Goal: Task Accomplishment & Management: Manage account settings

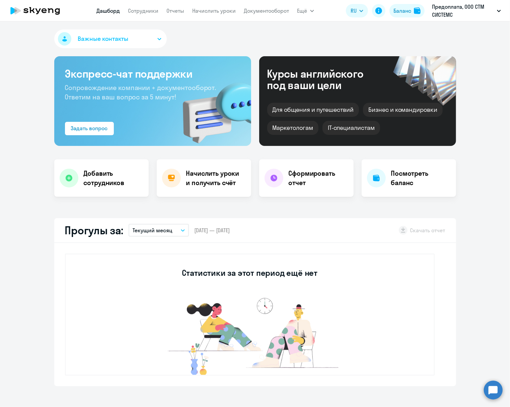
select select "30"
click at [408, 12] on div "Баланс" at bounding box center [402, 11] width 18 height 8
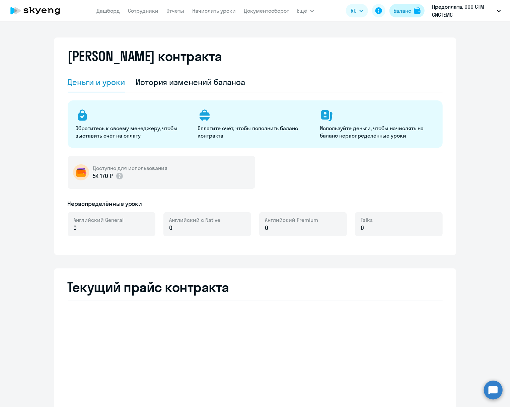
select select "english_adult_not_native_speaker"
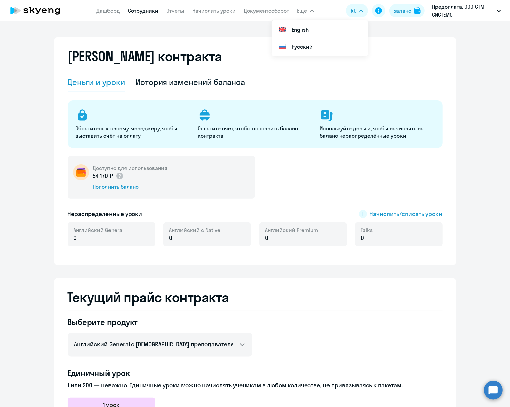
click at [134, 8] on link "Сотрудники" at bounding box center [143, 10] width 30 height 7
select select "30"
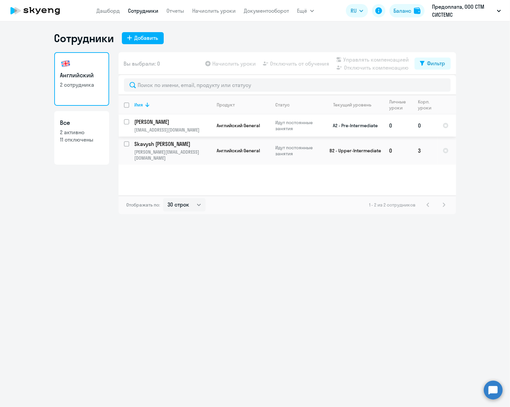
click at [153, 121] on p "[PERSON_NAME]" at bounding box center [173, 121] width 76 height 7
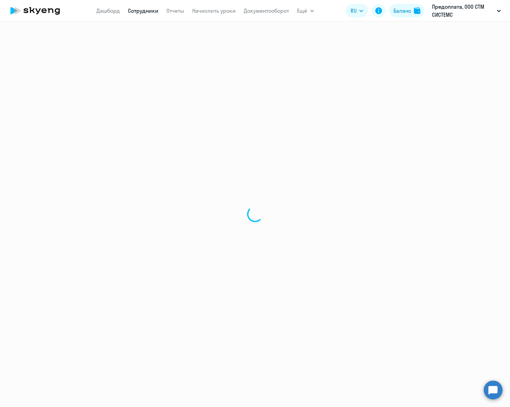
select select "english"
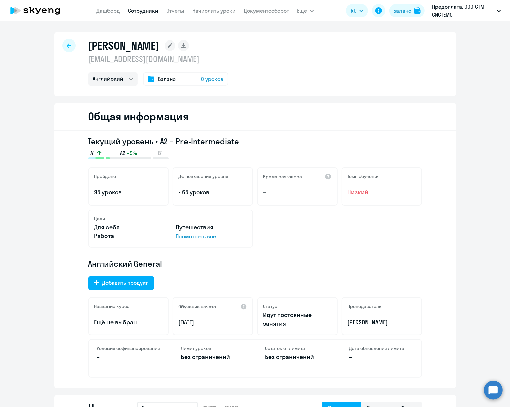
click at [164, 79] on span "Баланс" at bounding box center [167, 79] width 18 height 8
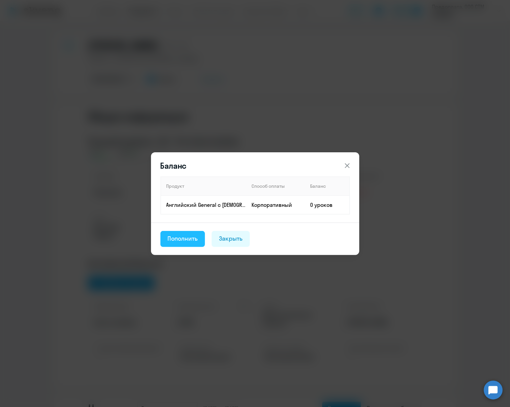
click at [191, 238] on div "Пополнить" at bounding box center [183, 238] width 30 height 9
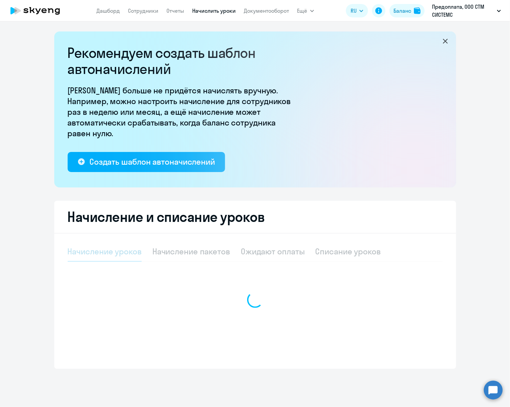
select select "10"
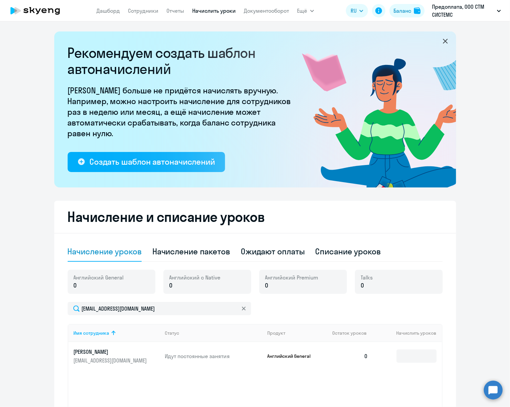
click at [105, 286] on p "0" at bounding box center [99, 285] width 50 height 9
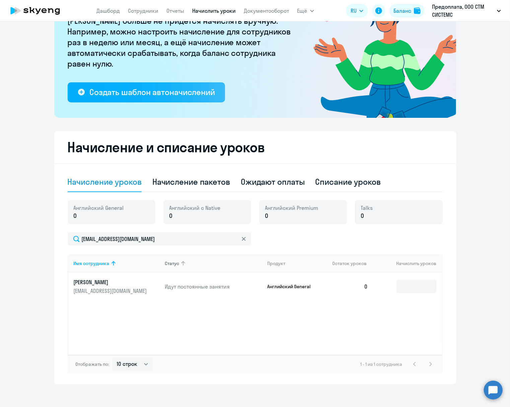
scroll to position [74, 0]
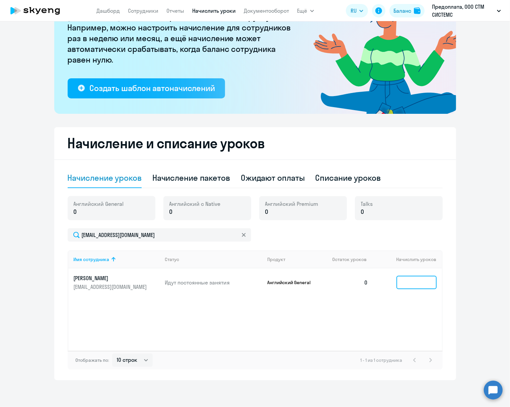
click at [409, 282] on input at bounding box center [416, 282] width 40 height 13
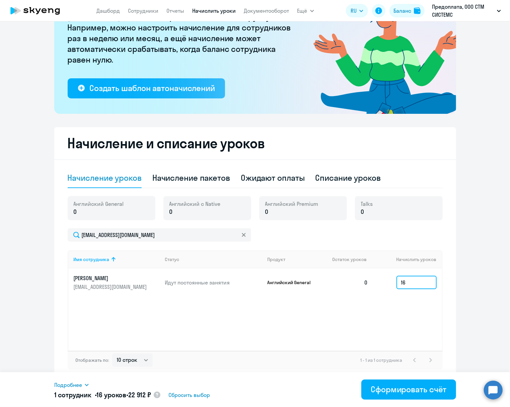
scroll to position [0, 0]
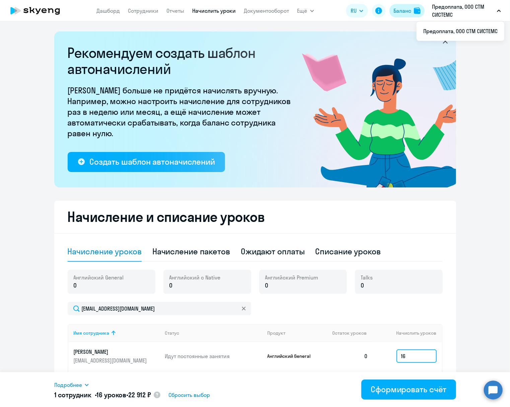
type input "16"
click at [406, 11] on div "Баланс" at bounding box center [402, 11] width 18 height 8
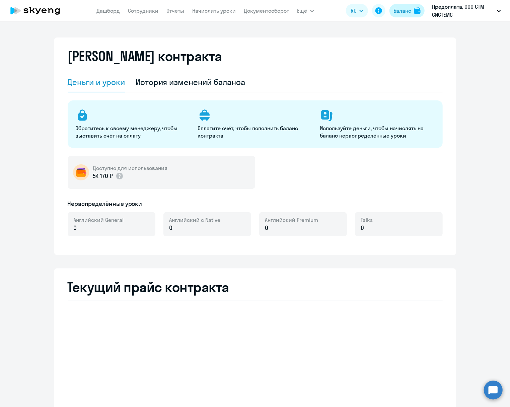
select select "english_adult_not_native_speaker"
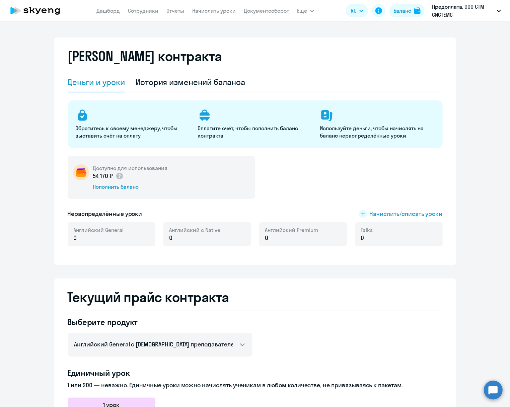
click at [107, 237] on p "0" at bounding box center [99, 238] width 50 height 9
click at [416, 213] on span "Начислить/списать уроки" at bounding box center [406, 214] width 73 height 9
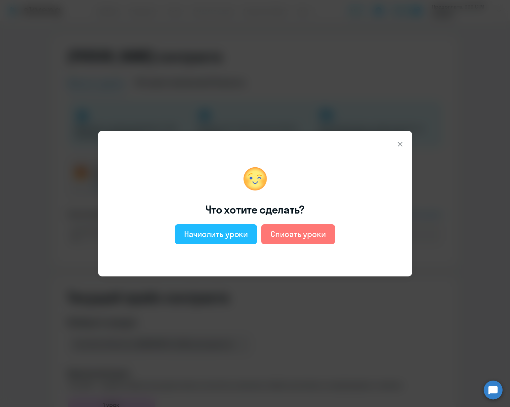
click at [187, 234] on div "Начислить уроки" at bounding box center [216, 234] width 64 height 11
select select "english_adult_not_native_speaker"
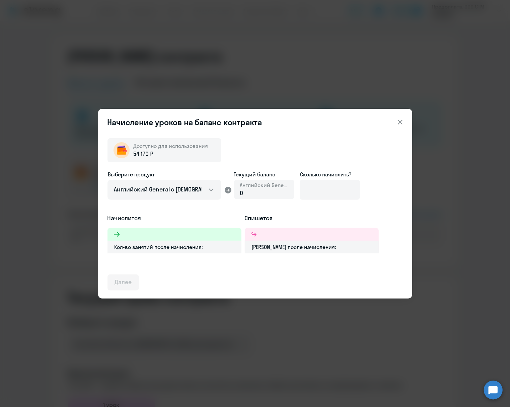
click at [279, 247] on div "[PERSON_NAME] после начисления:" at bounding box center [312, 247] width 134 height 13
click at [337, 186] on input at bounding box center [330, 190] width 60 height 20
click at [254, 187] on span "Английский General" at bounding box center [264, 184] width 48 height 7
click at [250, 192] on div "0" at bounding box center [264, 193] width 48 height 9
click at [347, 192] on input at bounding box center [330, 190] width 60 height 20
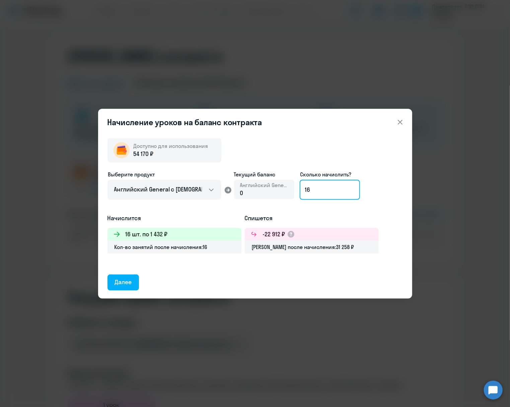
type input "1"
type input "32"
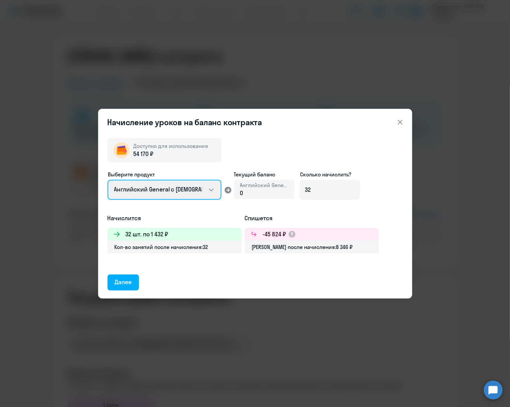
click at [191, 190] on select "Английский General с [DEMOGRAPHIC_DATA] преподавателем Английский General с [DE…" at bounding box center [164, 190] width 114 height 20
click at [193, 188] on select "Английский General с [DEMOGRAPHIC_DATA] преподавателем Английский General с [DE…" at bounding box center [164, 190] width 114 height 20
click at [130, 282] on div "Далее" at bounding box center [123, 282] width 17 height 9
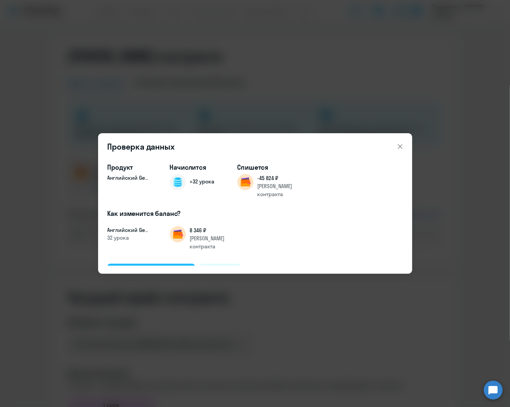
click at [137, 267] on div "Подтвердить и начислить" at bounding box center [151, 271] width 73 height 9
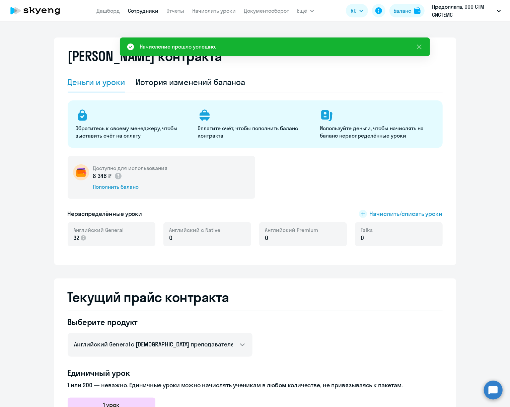
click at [141, 13] on link "Сотрудники" at bounding box center [143, 10] width 30 height 7
select select "30"
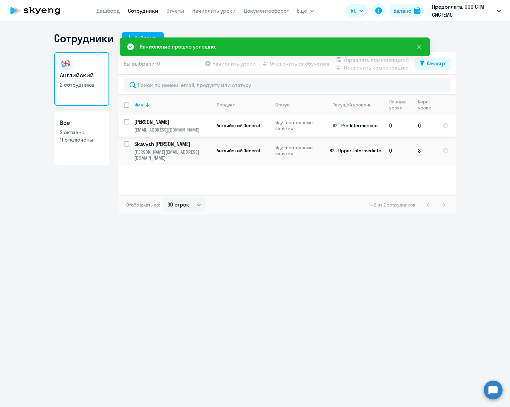
click at [160, 120] on p "[PERSON_NAME]" at bounding box center [173, 121] width 76 height 7
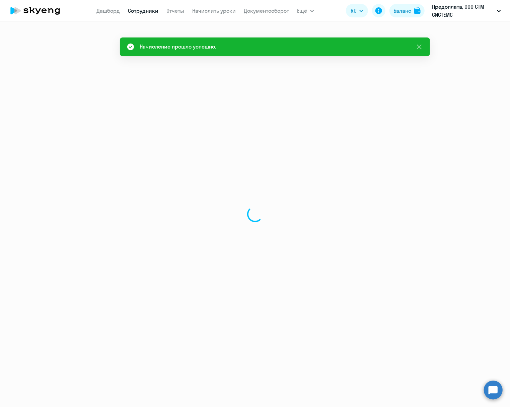
select select "english"
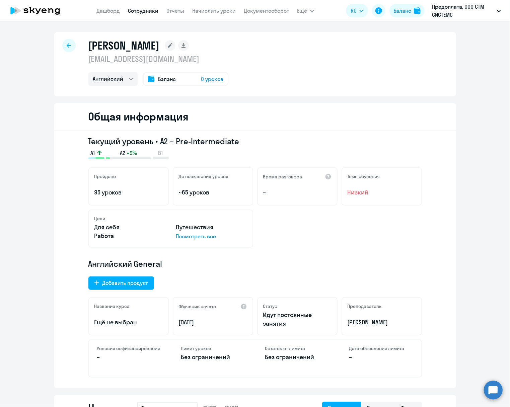
click at [170, 81] on span "Баланс" at bounding box center [167, 79] width 18 height 8
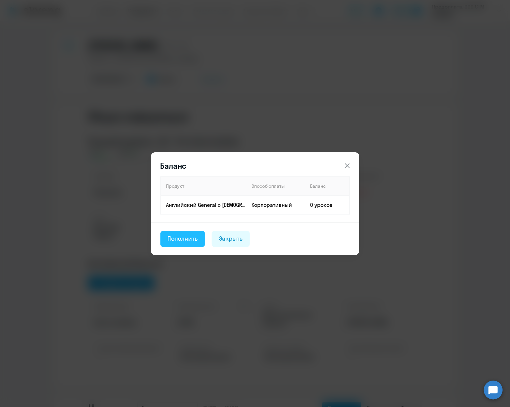
click at [177, 238] on div "Пополнить" at bounding box center [183, 238] width 30 height 9
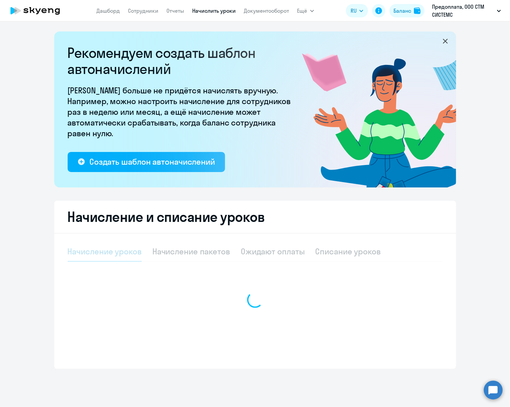
select select "10"
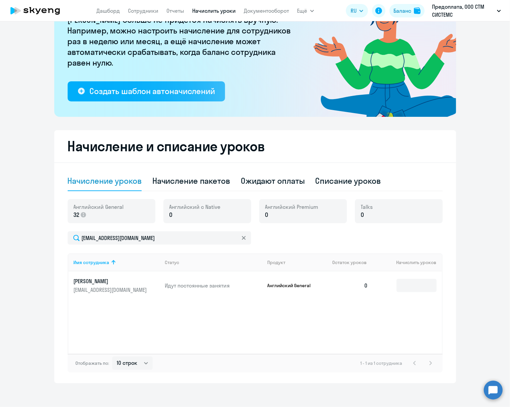
scroll to position [74, 0]
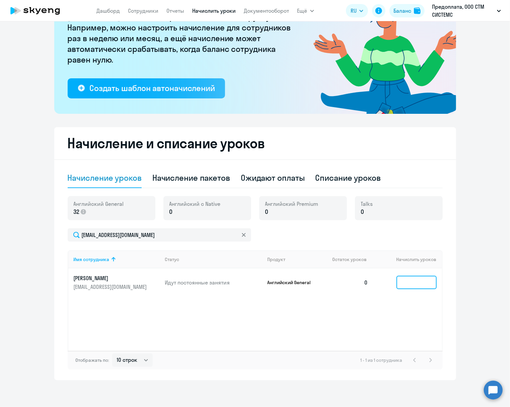
click at [417, 284] on input at bounding box center [416, 282] width 40 height 13
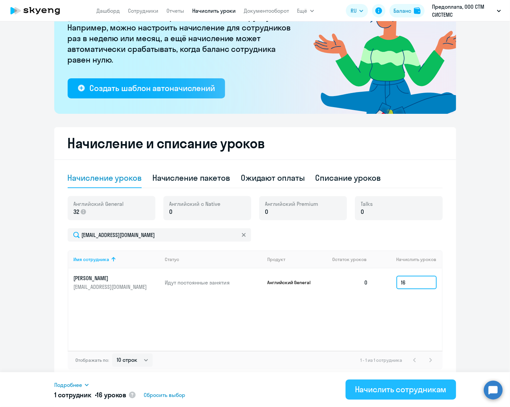
type input "16"
click at [403, 389] on div "Начислить сотрудникам" at bounding box center [401, 389] width 92 height 11
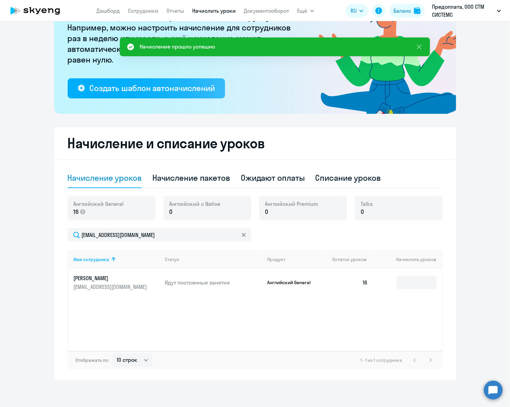
scroll to position [0, 0]
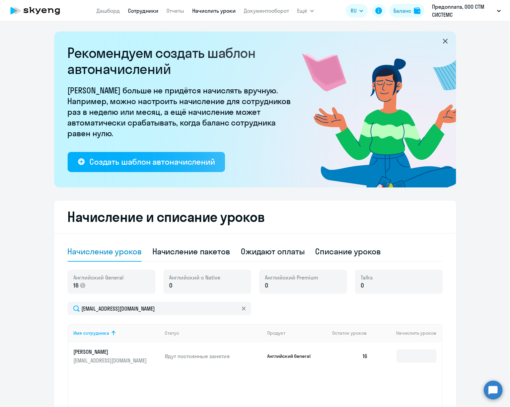
click at [152, 11] on link "Сотрудники" at bounding box center [143, 10] width 30 height 7
select select "30"
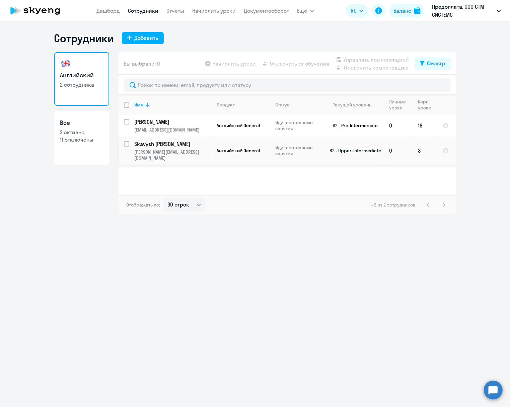
click at [166, 144] on p "Skavysh [PERSON_NAME]" at bounding box center [173, 143] width 76 height 7
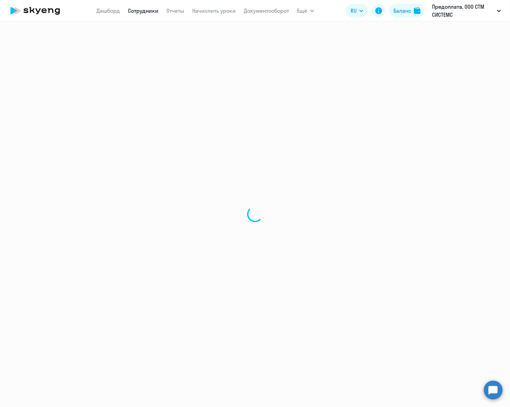
select select "english"
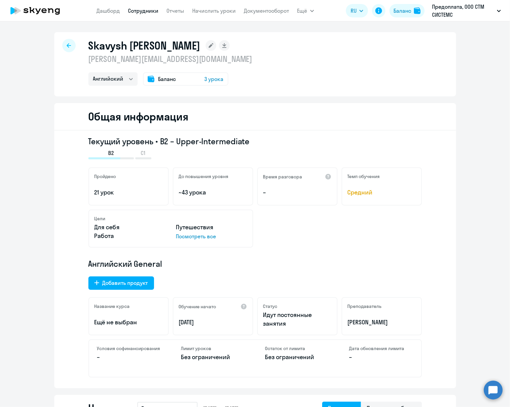
click at [168, 80] on span "Баланс" at bounding box center [167, 79] width 18 height 8
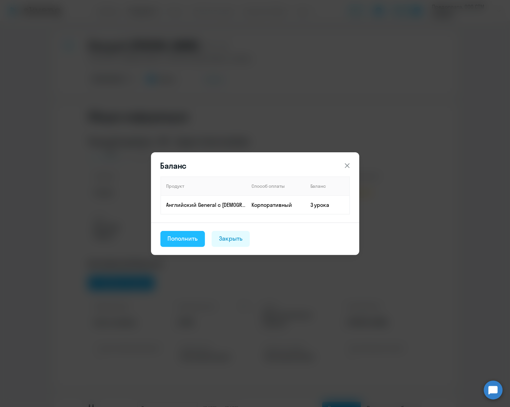
click at [182, 239] on div "Пополнить" at bounding box center [183, 238] width 30 height 9
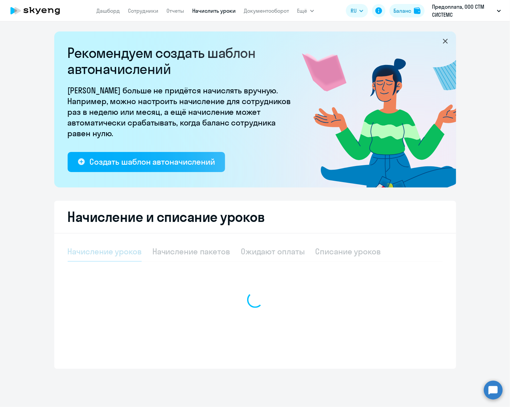
select select "10"
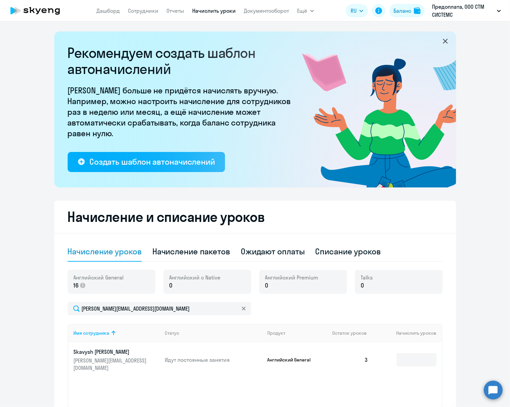
click at [186, 282] on p "0" at bounding box center [194, 285] width 51 height 9
click at [416, 357] on input at bounding box center [416, 359] width 40 height 13
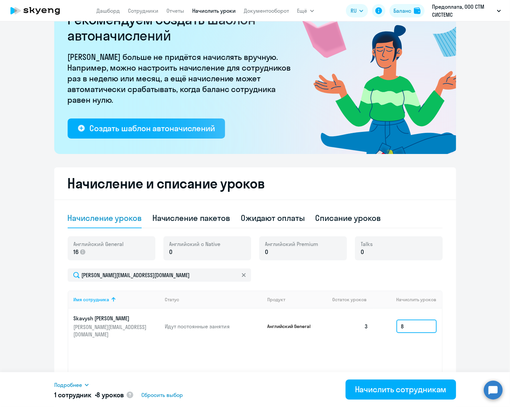
scroll to position [40, 0]
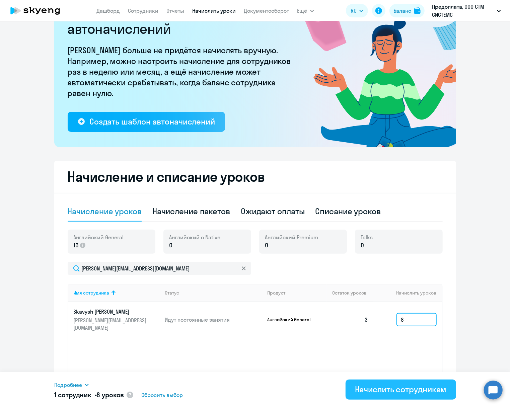
type input "8"
click at [382, 390] on div "Начислить сотрудникам" at bounding box center [401, 389] width 92 height 11
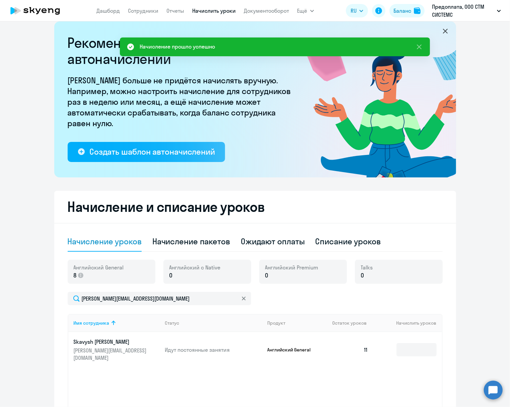
scroll to position [0, 0]
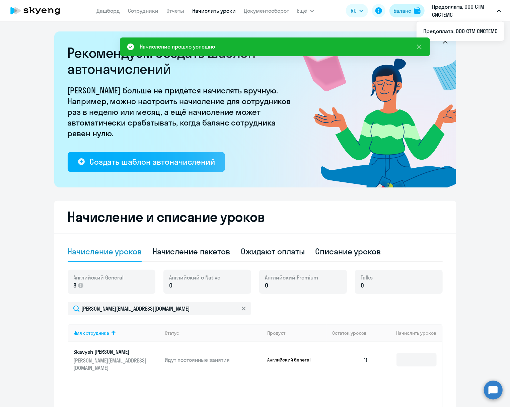
click at [410, 14] on div "Баланс" at bounding box center [402, 11] width 18 height 8
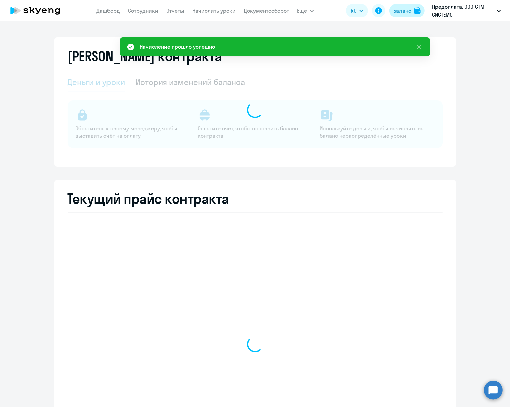
select select "english_adult_not_native_speaker"
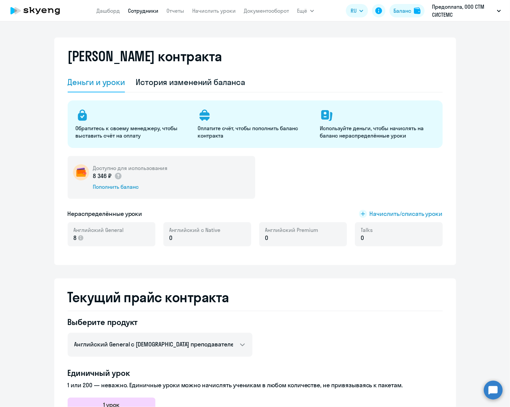
click at [145, 12] on link "Сотрудники" at bounding box center [143, 10] width 30 height 7
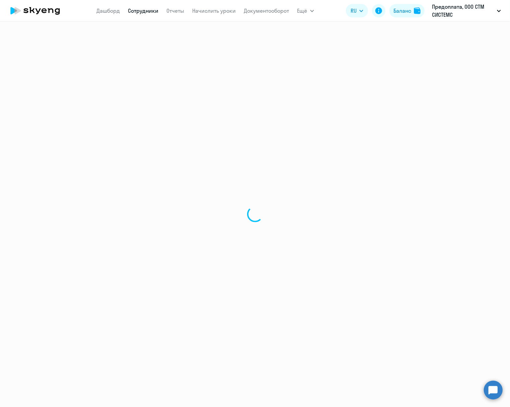
select select "30"
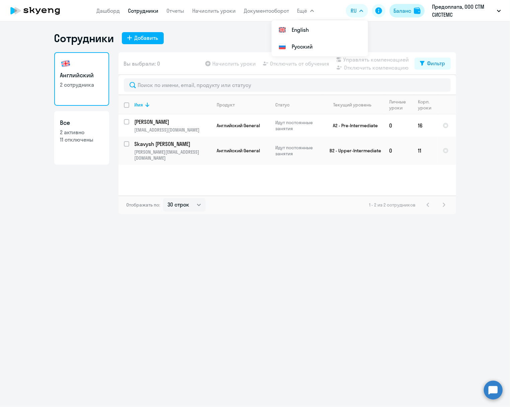
click at [407, 10] on div "Баланс" at bounding box center [402, 11] width 18 height 8
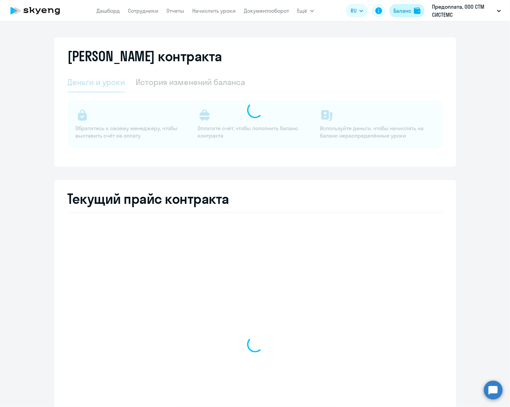
select select "english_adult_not_native_speaker"
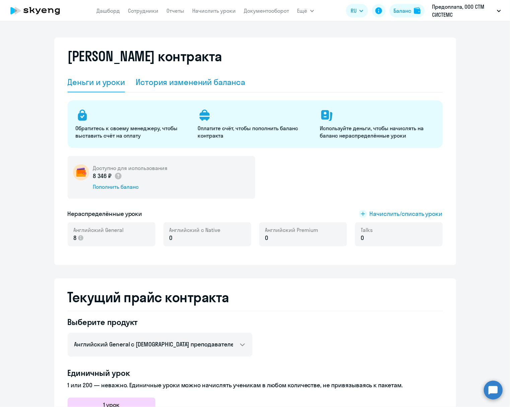
click at [187, 81] on div "История изменений баланса" at bounding box center [190, 82] width 109 height 11
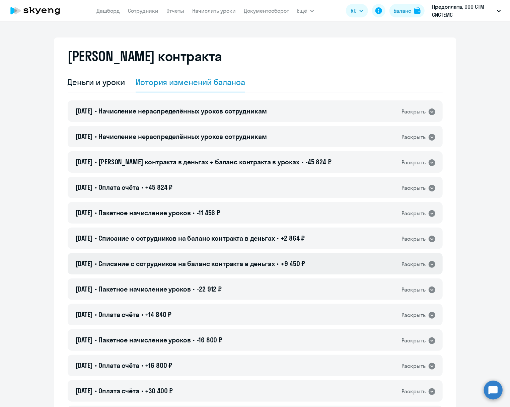
click at [429, 264] on icon at bounding box center [432, 264] width 7 height 7
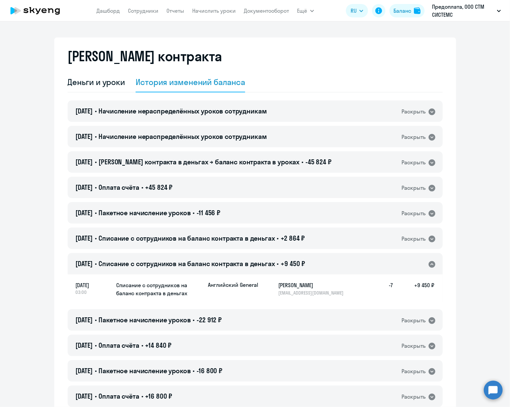
click at [429, 264] on icon at bounding box center [432, 264] width 8 height 8
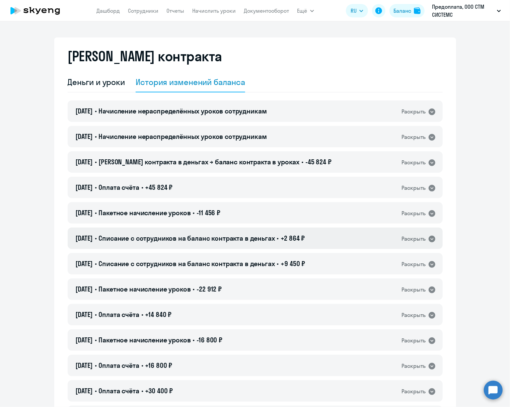
click at [429, 240] on icon at bounding box center [432, 239] width 7 height 7
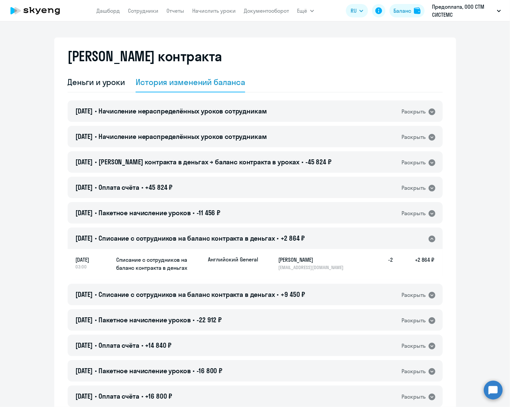
click at [429, 240] on icon at bounding box center [432, 239] width 7 height 7
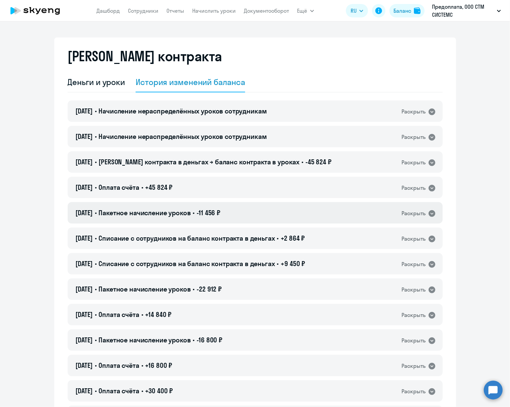
click at [429, 214] on icon at bounding box center [432, 213] width 7 height 7
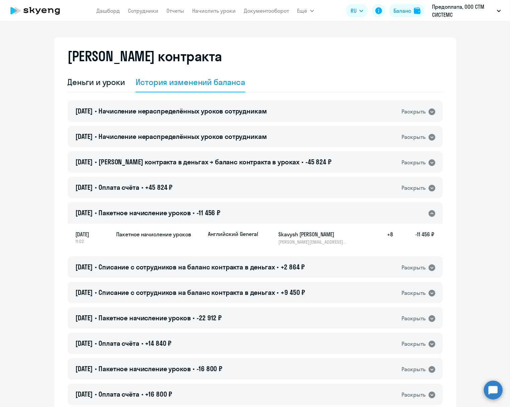
click at [429, 214] on icon at bounding box center [432, 213] width 7 height 7
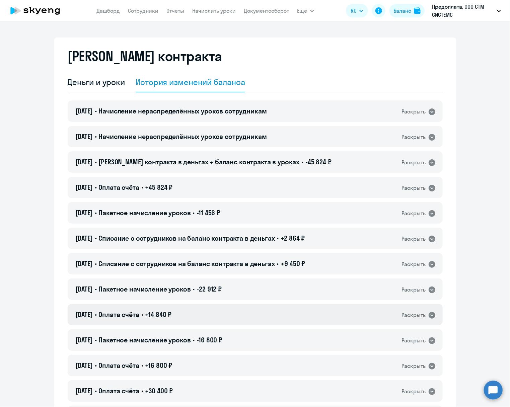
click at [429, 315] on icon at bounding box center [432, 315] width 7 height 7
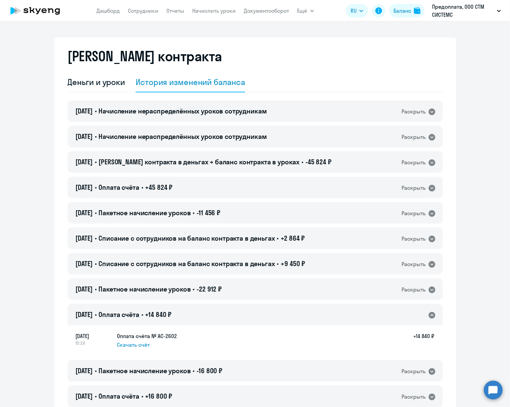
click at [429, 315] on icon at bounding box center [432, 315] width 8 height 8
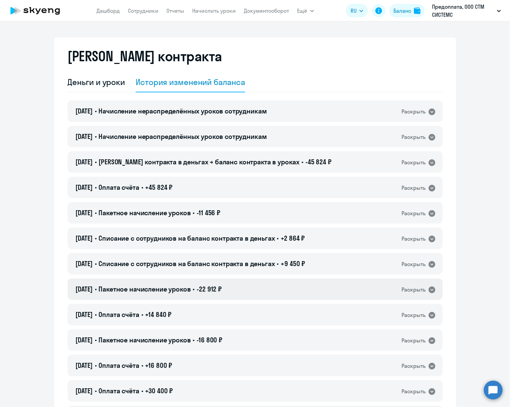
click at [430, 294] on div "[DATE] • Пакетное начисление уроков • -22 912 ₽ Раскрыть" at bounding box center [255, 289] width 375 height 21
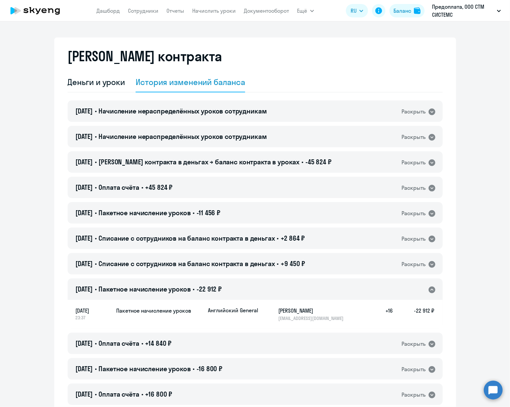
click at [430, 294] on div "[DATE] • Пакетное начисление уроков • -22 912 ₽ Раскрыть" at bounding box center [255, 289] width 375 height 21
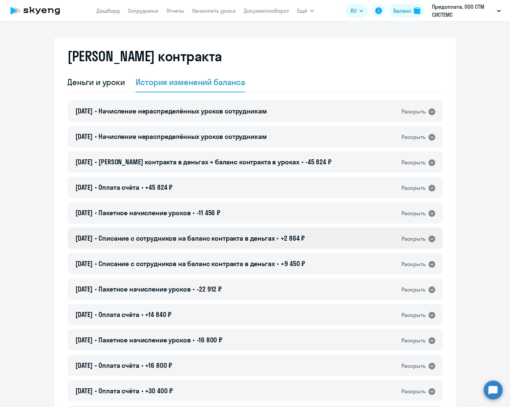
scroll to position [223, 0]
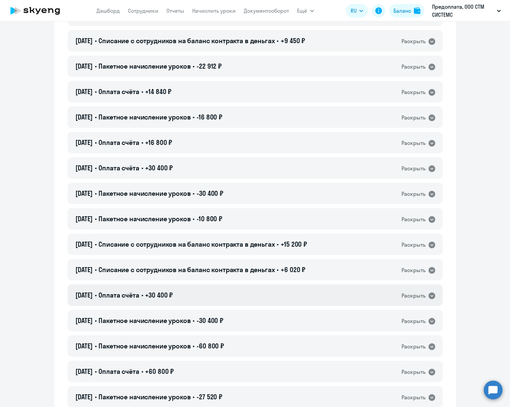
click at [420, 296] on div "Раскрыть" at bounding box center [414, 296] width 24 height 8
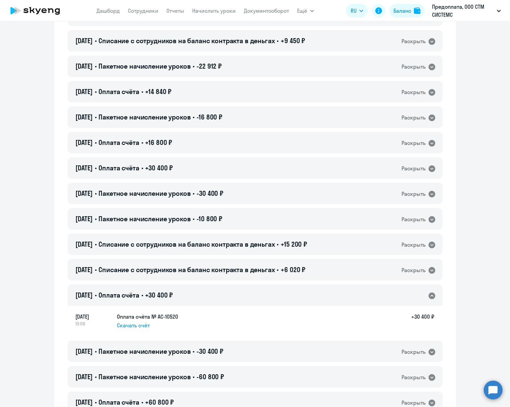
drag, startPoint x: 425, startPoint y: 293, endPoint x: 425, endPoint y: 289, distance: 4.7
click at [425, 293] on div "Раскрыть" at bounding box center [419, 295] width 34 height 9
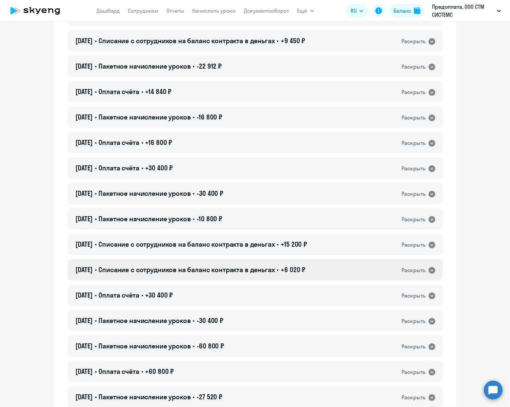
click at [425, 269] on div "Раскрыть" at bounding box center [419, 270] width 34 height 9
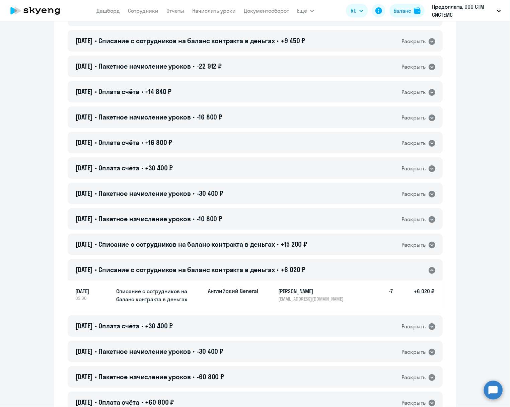
click at [425, 269] on div "Раскрыть" at bounding box center [419, 270] width 34 height 9
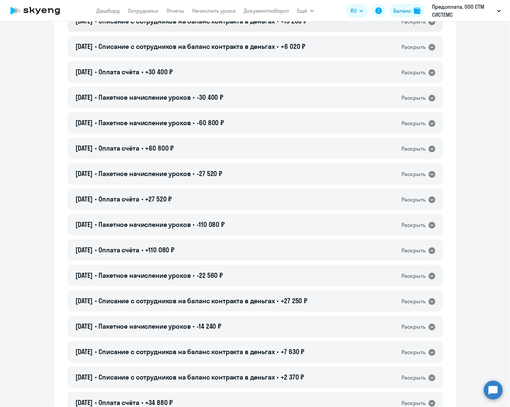
scroll to position [670, 0]
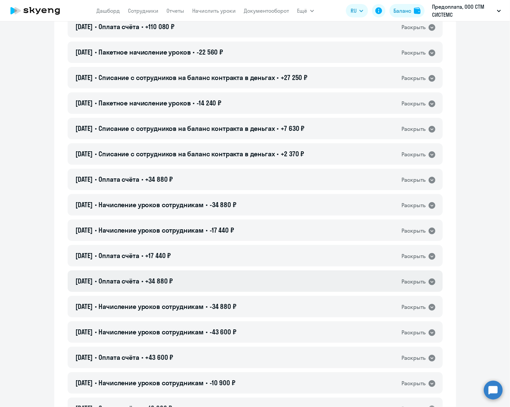
click at [429, 282] on icon at bounding box center [432, 282] width 7 height 7
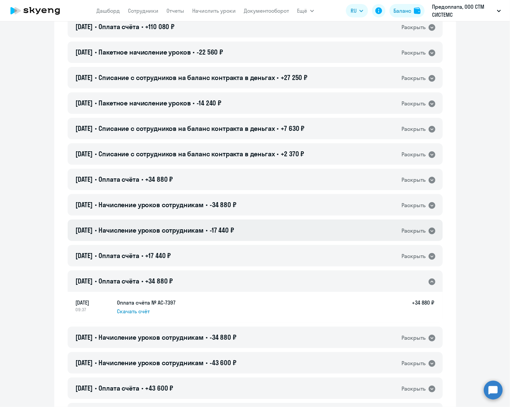
click at [429, 229] on icon at bounding box center [432, 231] width 7 height 7
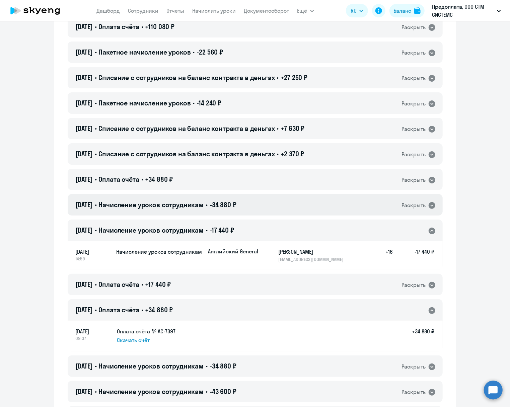
click at [429, 206] on icon at bounding box center [432, 205] width 7 height 7
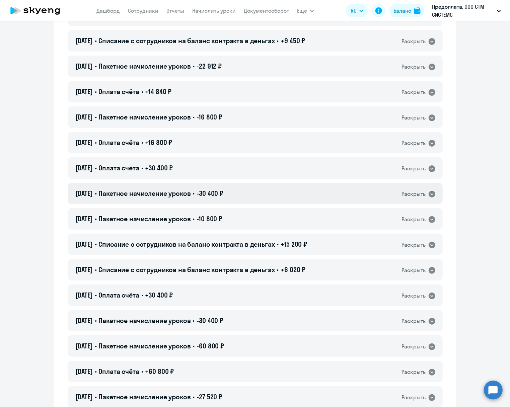
scroll to position [0, 0]
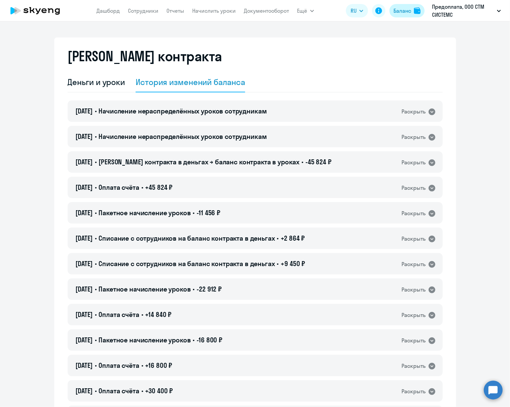
click at [416, 10] on img at bounding box center [417, 10] width 7 height 7
click at [141, 12] on link "Сотрудники" at bounding box center [143, 10] width 30 height 7
select select "30"
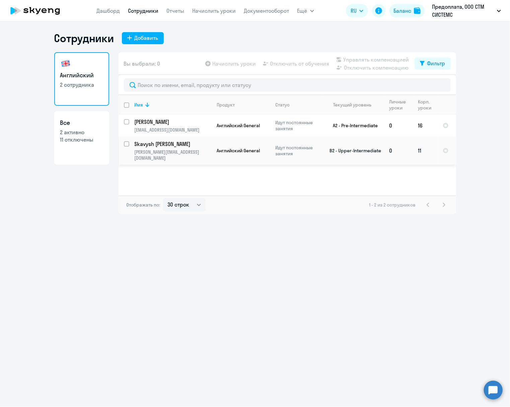
click at [161, 144] on p "Skavysh [PERSON_NAME]" at bounding box center [173, 143] width 76 height 7
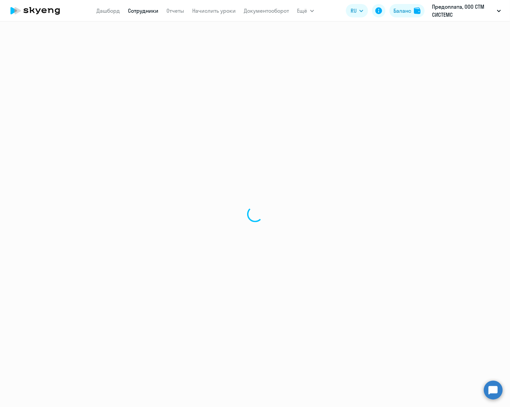
select select "english"
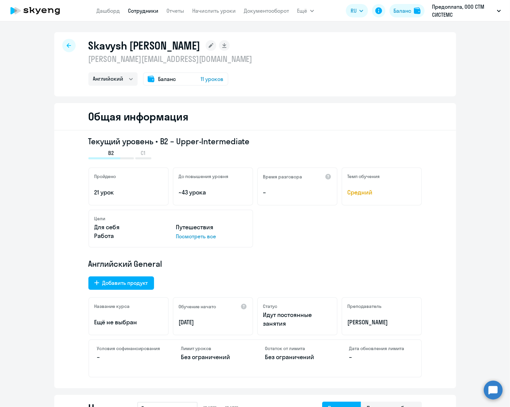
click at [175, 78] on div "Баланс 11 уроков" at bounding box center [185, 78] width 85 height 13
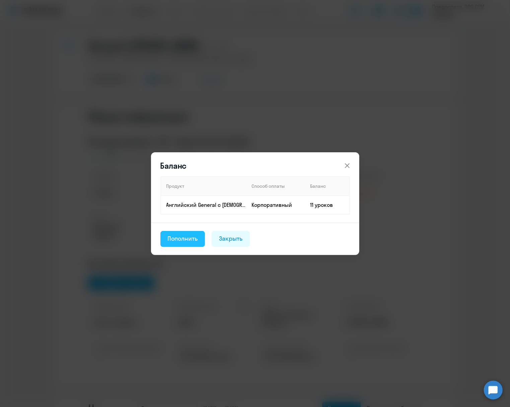
click at [192, 236] on div "Пополнить" at bounding box center [183, 238] width 30 height 9
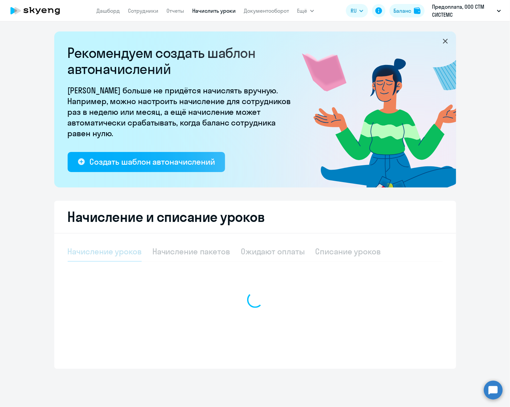
select select "10"
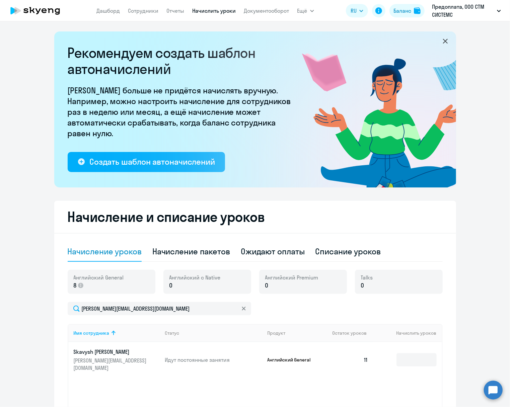
scroll to position [74, 0]
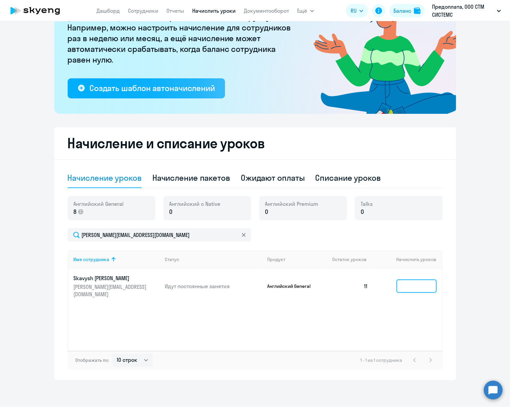
click at [412, 285] on input at bounding box center [416, 286] width 40 height 13
type input "3"
type input "5"
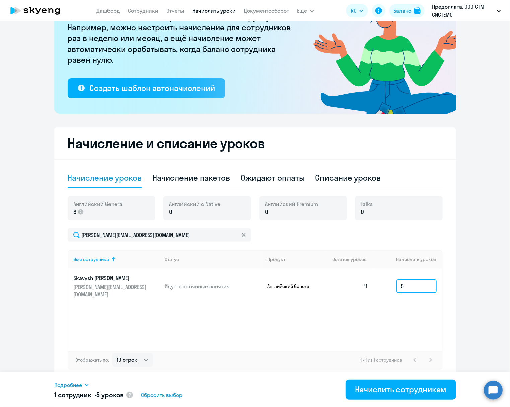
drag, startPoint x: 407, startPoint y: 283, endPoint x: 393, endPoint y: 287, distance: 15.4
click at [393, 287] on td "5" at bounding box center [407, 285] width 68 height 35
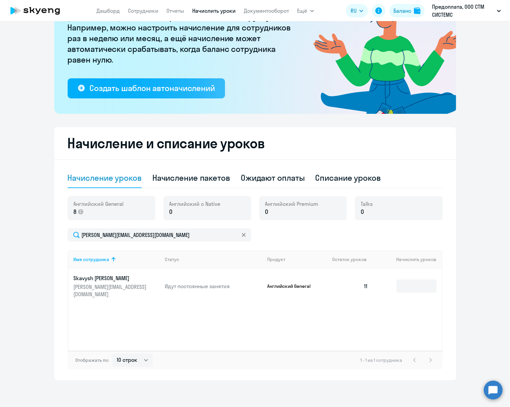
click at [373, 304] on div "Имя сотрудника Статус Продукт Остаток уроков [PERSON_NAME] уроков Skavysh Julia…" at bounding box center [255, 300] width 375 height 100
click at [36, 14] on icon at bounding box center [35, 10] width 59 height 17
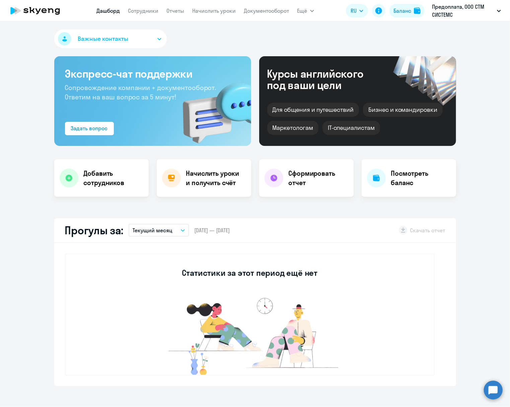
select select "30"
click at [451, 32] on li "Предоплата, ООО СТМ СИСТЕМС" at bounding box center [460, 31] width 88 height 17
select select "30"
